Goal: Task Accomplishment & Management: Use online tool/utility

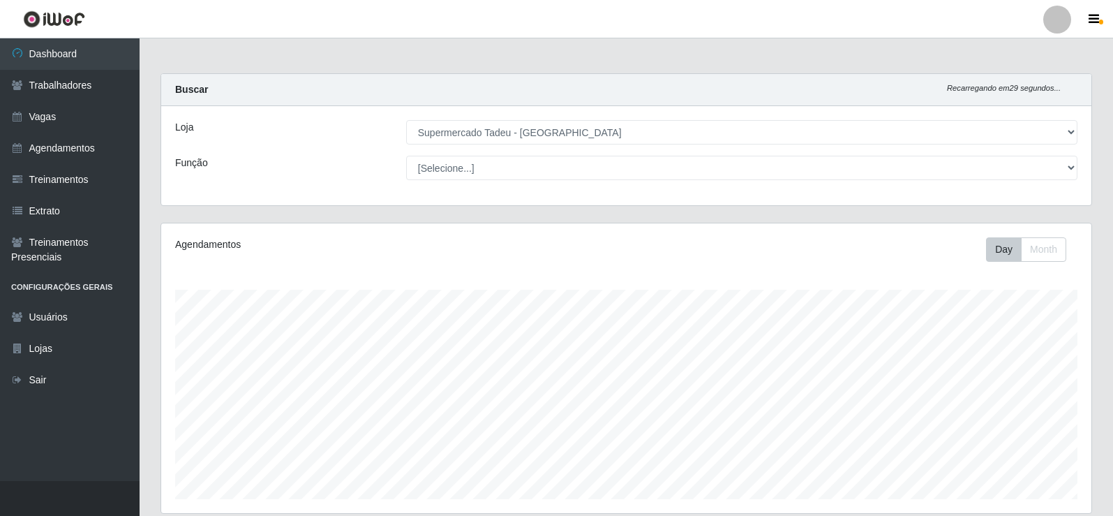
select select "195"
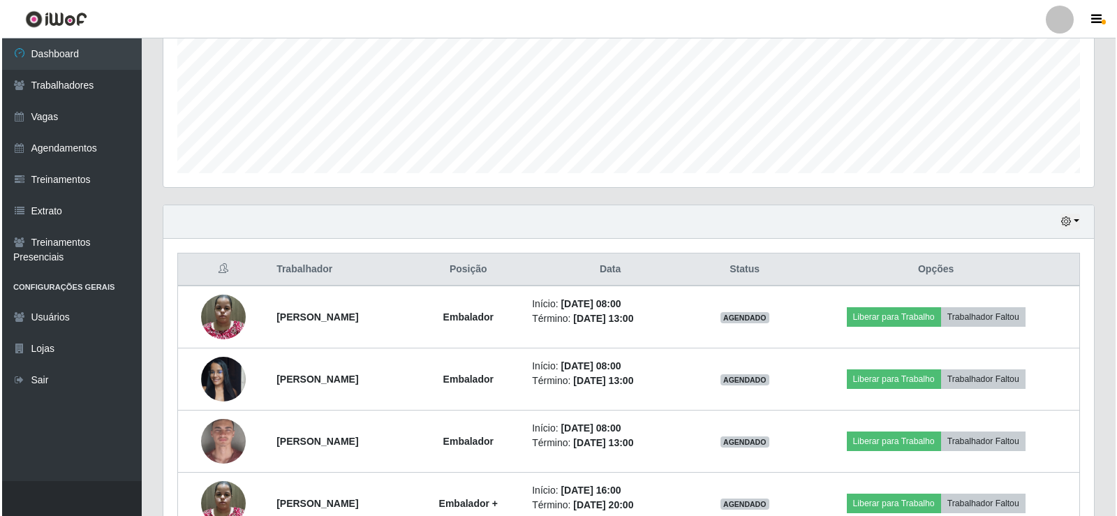
scroll to position [290, 930]
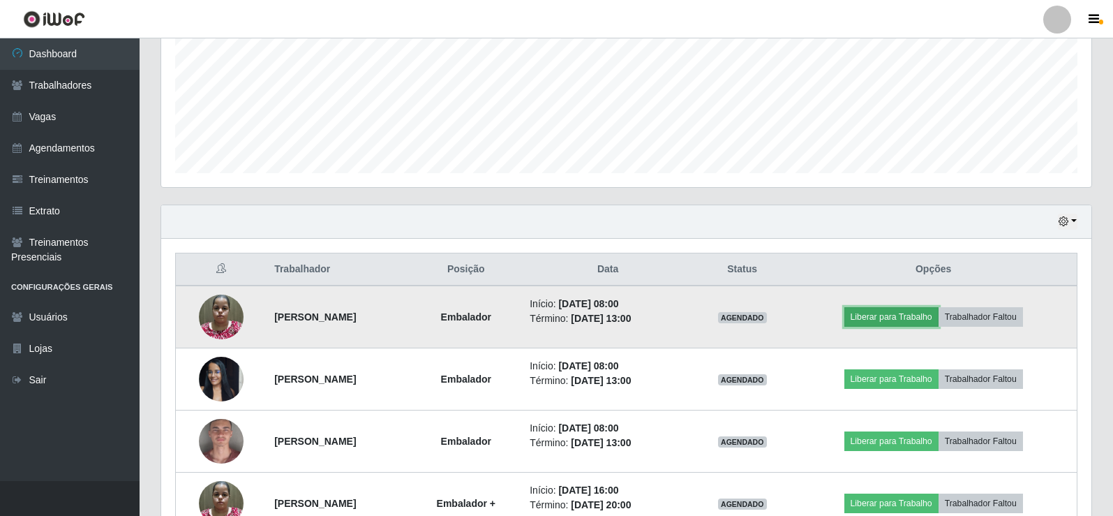
click at [895, 310] on button "Liberar para Trabalho" at bounding box center [892, 317] width 94 height 20
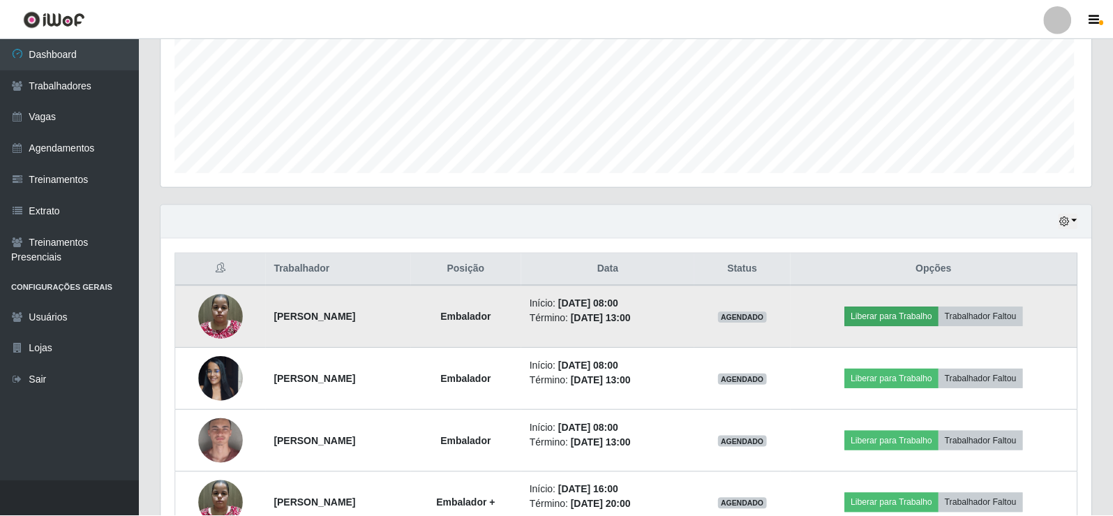
scroll to position [290, 923]
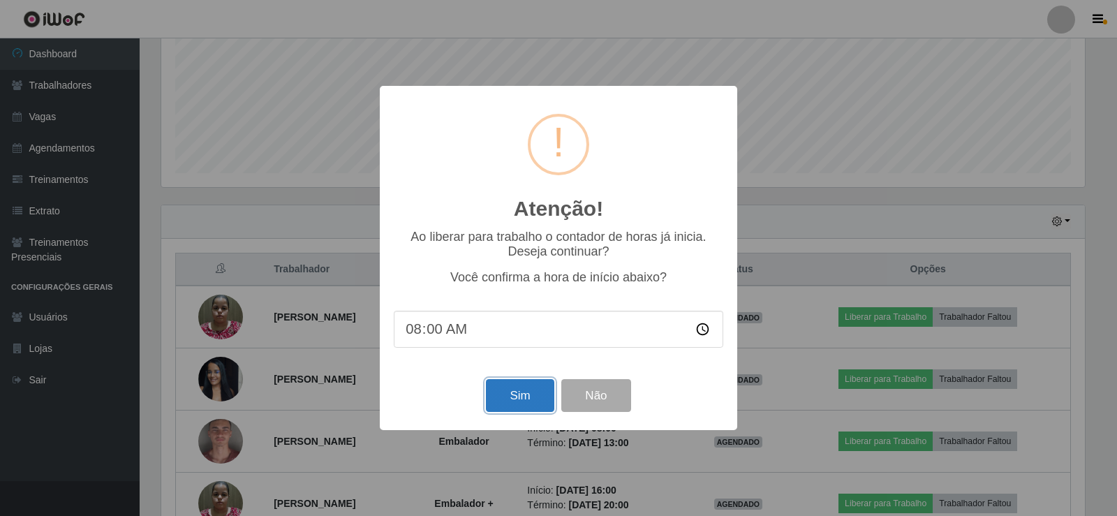
click at [515, 399] on button "Sim" at bounding box center [520, 395] width 68 height 33
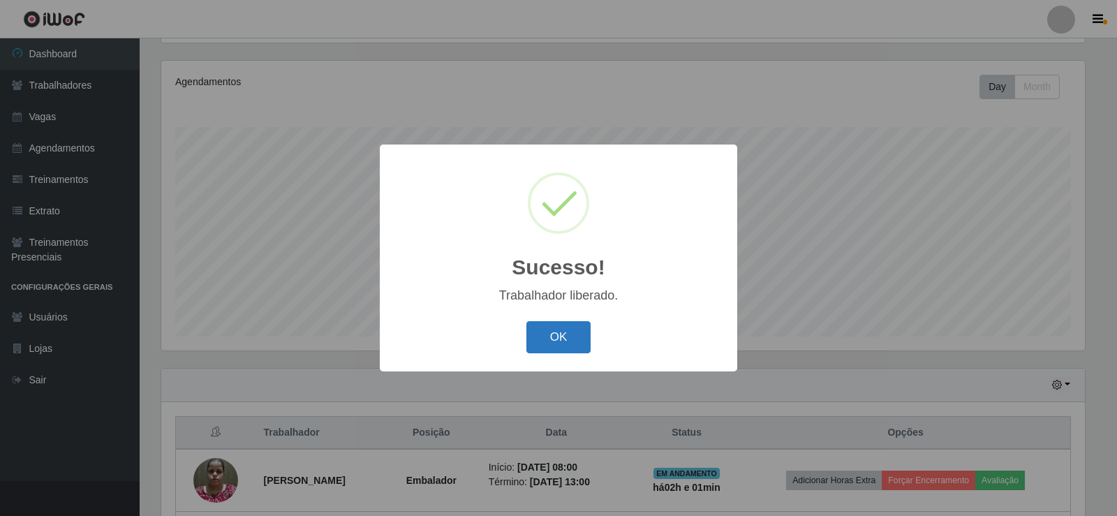
click at [530, 351] on button "OK" at bounding box center [558, 337] width 65 height 33
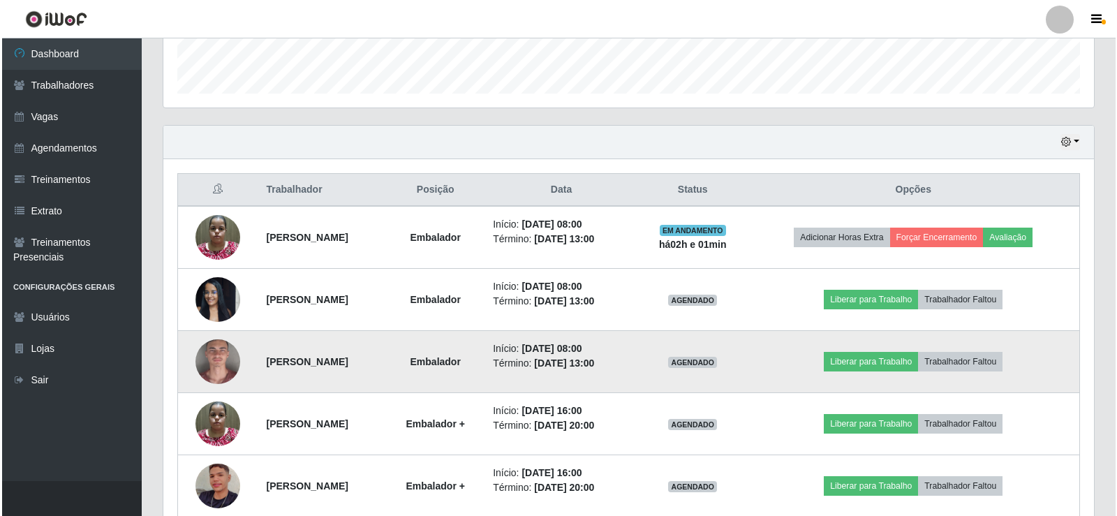
scroll to position [442, 0]
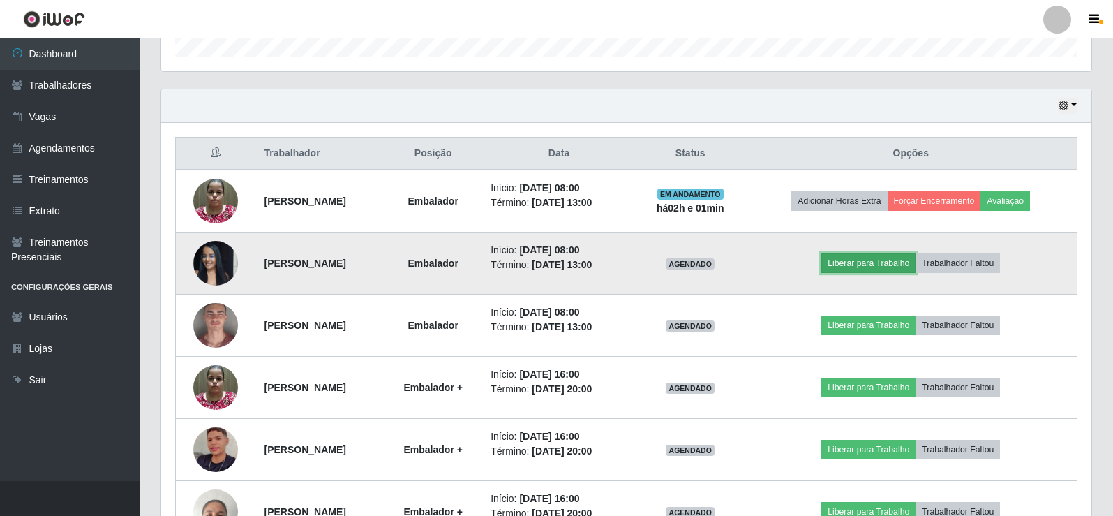
click at [901, 263] on button "Liberar para Trabalho" at bounding box center [868, 263] width 94 height 20
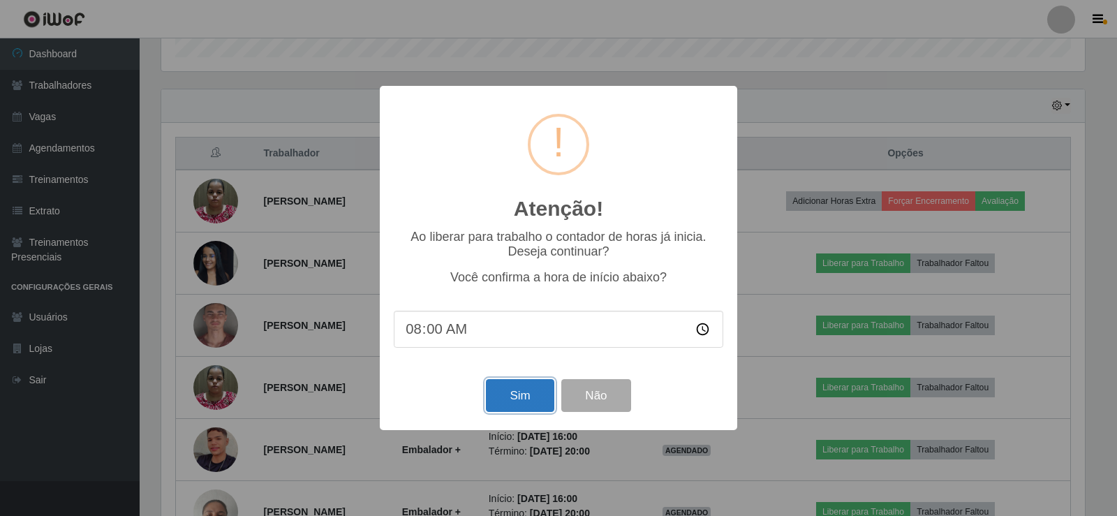
click at [519, 402] on button "Sim" at bounding box center [520, 395] width 68 height 33
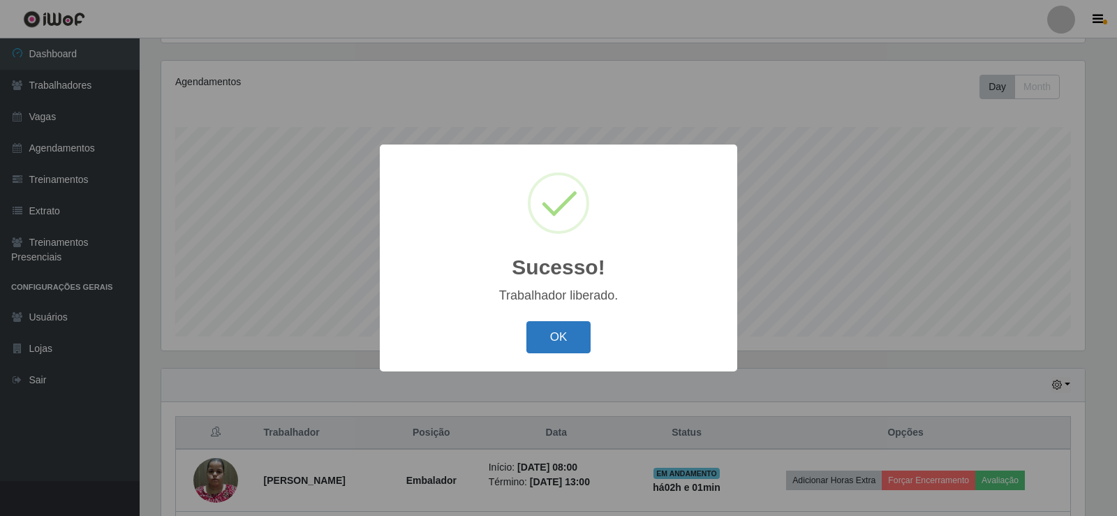
click at [567, 343] on button "OK" at bounding box center [558, 337] width 65 height 33
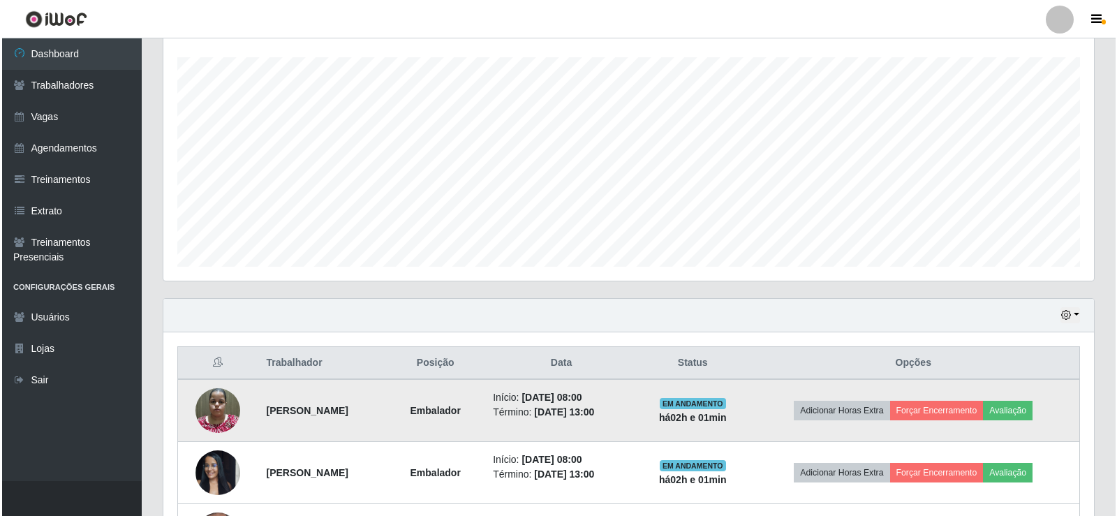
scroll to position [442, 0]
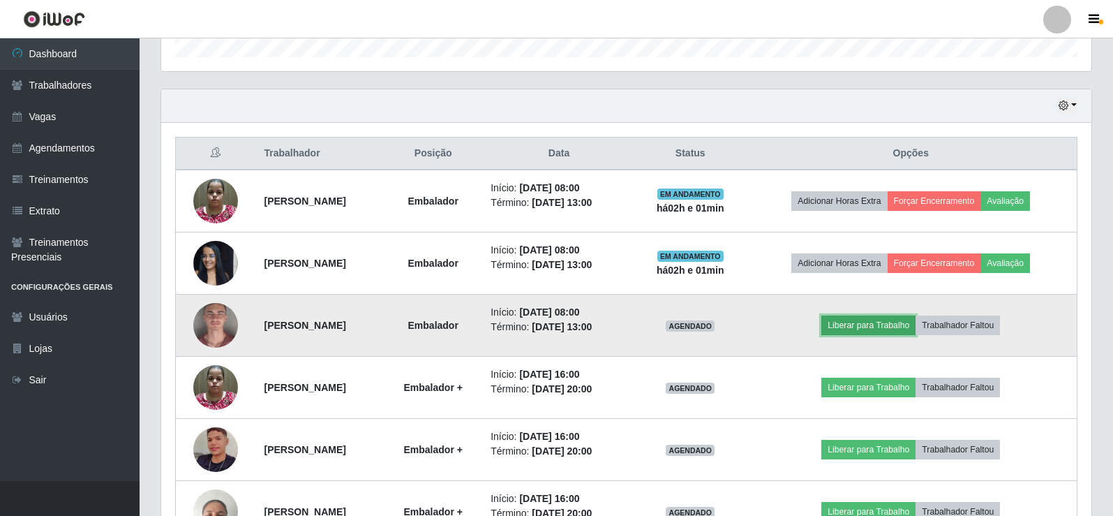
click at [904, 325] on button "Liberar para Trabalho" at bounding box center [868, 325] width 94 height 20
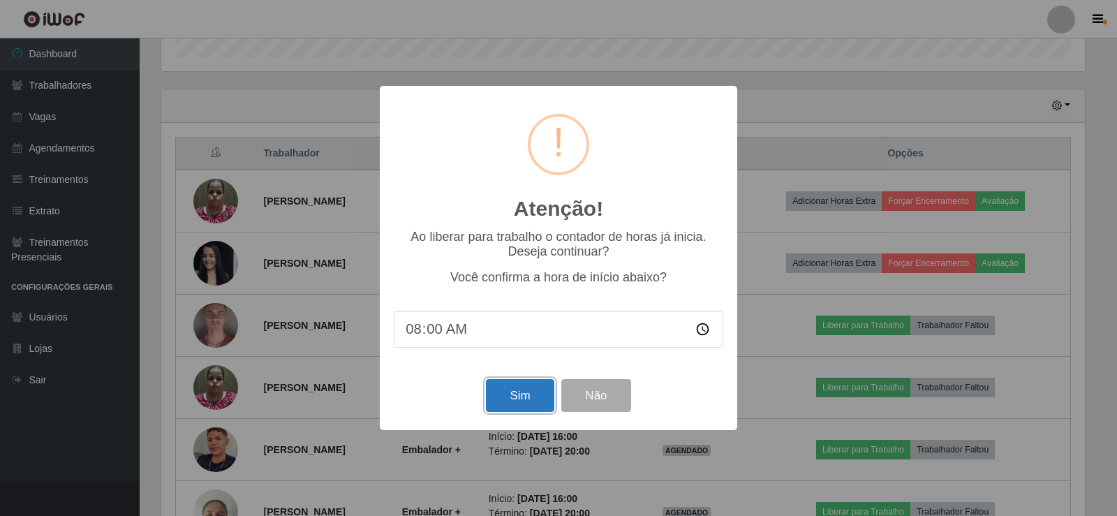
click at [507, 398] on button "Sim" at bounding box center [520, 395] width 68 height 33
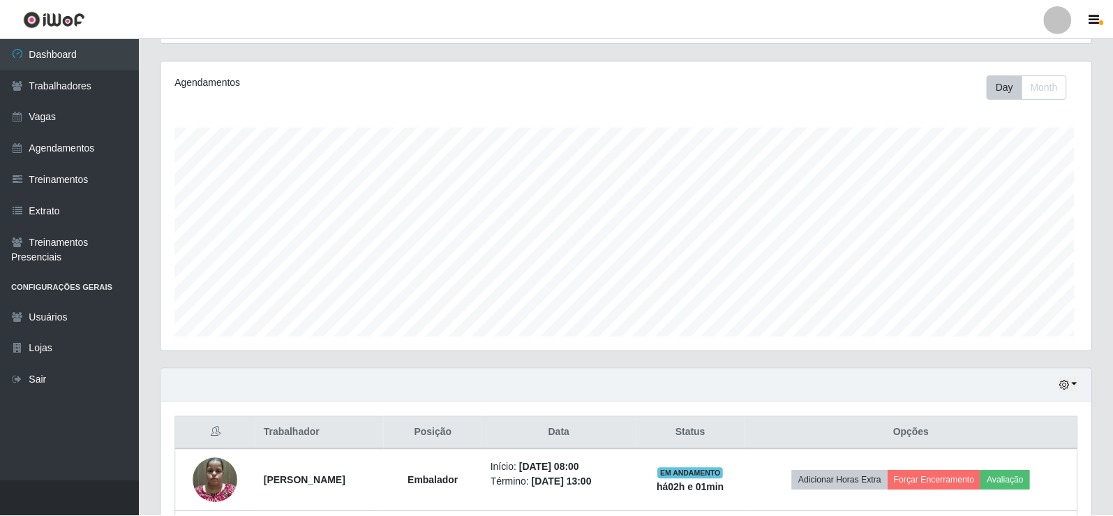
scroll to position [0, 0]
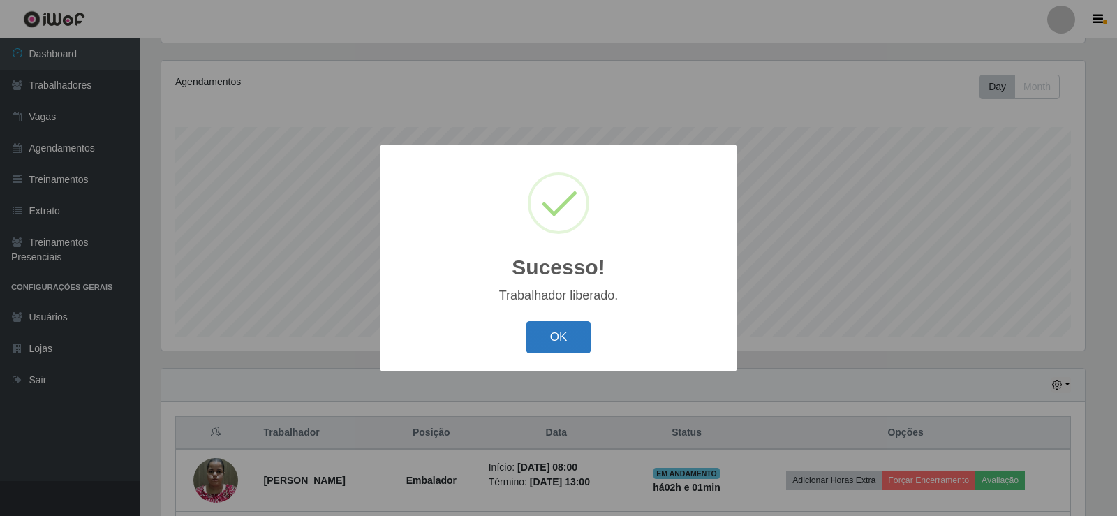
click at [539, 322] on button "OK" at bounding box center [558, 337] width 65 height 33
